Goal: Task Accomplishment & Management: Manage account settings

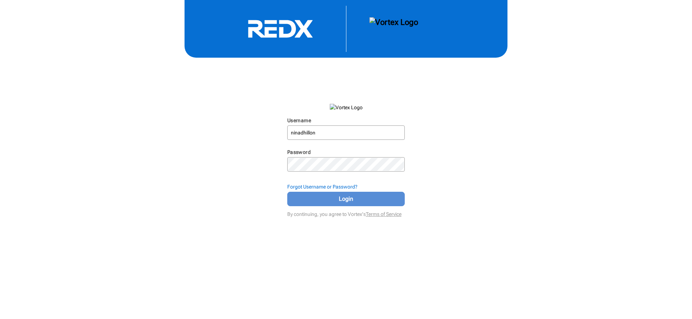
click at [346, 198] on span "Login" at bounding box center [346, 199] width 100 height 9
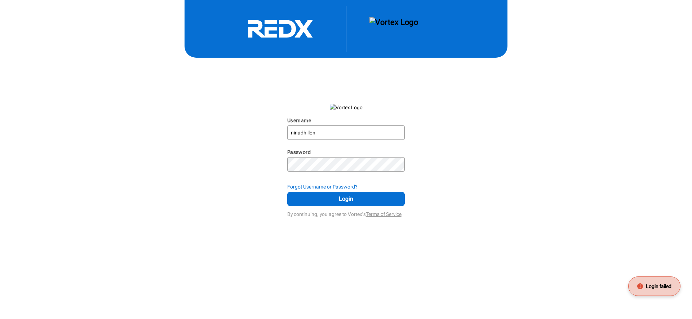
click at [374, 120] on div "Username" at bounding box center [346, 121] width 118 height 9
click at [379, 135] on input "ninadhillon" at bounding box center [346, 132] width 116 height 13
click at [356, 157] on div at bounding box center [346, 164] width 118 height 14
click at [346, 201] on span "Login" at bounding box center [346, 199] width 100 height 9
click at [337, 155] on div "Password" at bounding box center [346, 152] width 118 height 9
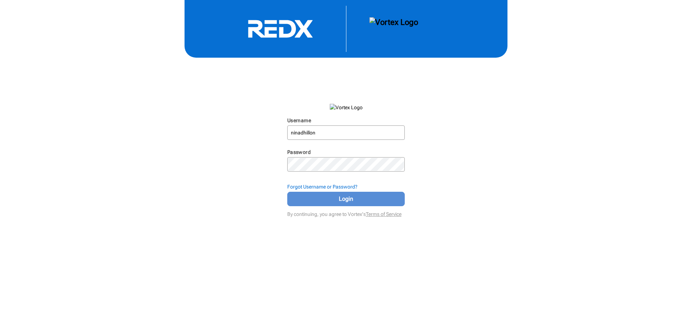
click at [353, 199] on span "Login" at bounding box center [346, 199] width 100 height 9
click at [349, 197] on span "Login" at bounding box center [346, 199] width 100 height 9
click at [347, 198] on span "Login" at bounding box center [346, 199] width 100 height 9
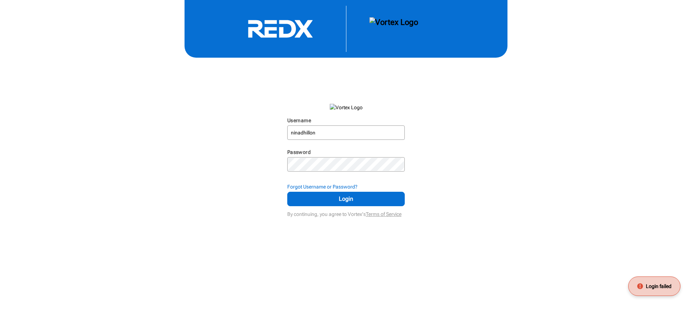
click at [664, 289] on span "Login failed" at bounding box center [659, 285] width 26 height 7
click at [333, 186] on strong "Forgot Username or Password?" at bounding box center [322, 187] width 70 height 6
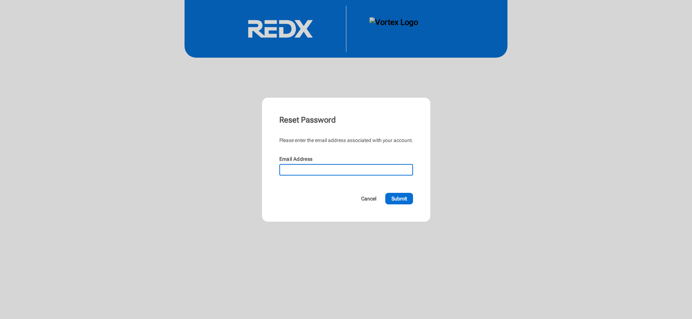
click at [326, 173] on input "Email Address" at bounding box center [346, 170] width 132 height 10
type input "[EMAIL_ADDRESS][DOMAIN_NAME]"
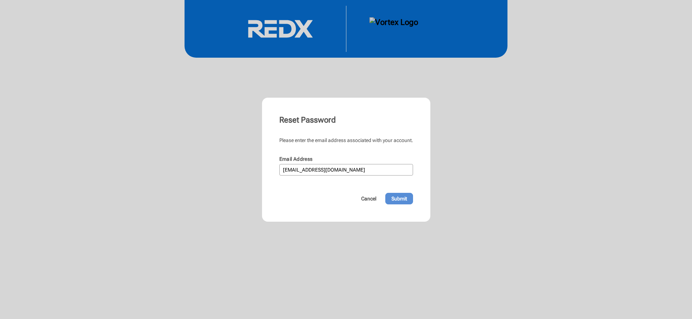
click at [405, 197] on span "Submit" at bounding box center [398, 198] width 15 height 7
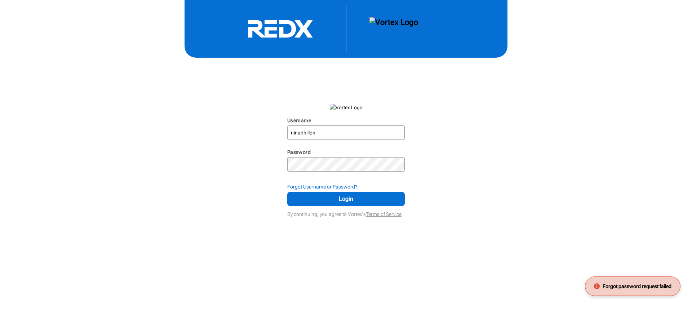
click at [644, 290] on div "Forgot password request failed" at bounding box center [632, 285] width 95 height 19
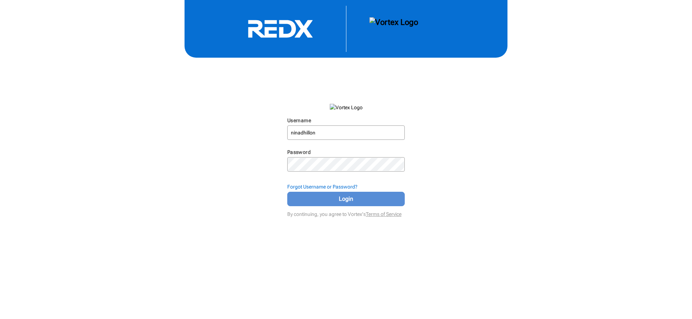
click at [351, 195] on span "Login" at bounding box center [346, 199] width 100 height 9
click at [355, 197] on span "Login" at bounding box center [346, 199] width 100 height 9
click at [351, 197] on span "Login" at bounding box center [346, 199] width 100 height 9
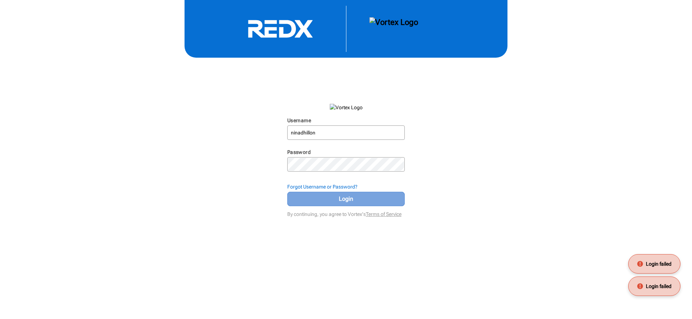
click at [351, 197] on span "Login" at bounding box center [346, 199] width 100 height 9
